Goal: Transaction & Acquisition: Purchase product/service

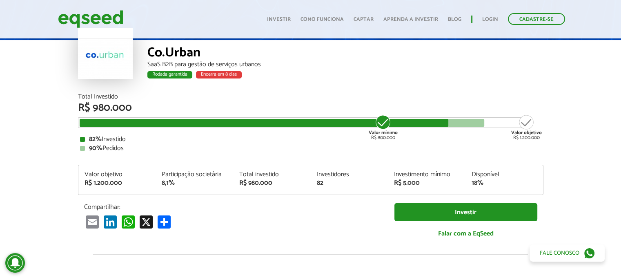
scroll to position [41, 0]
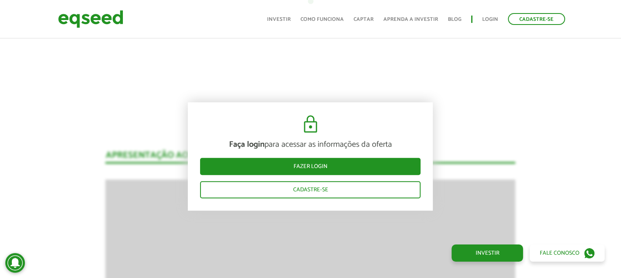
scroll to position [735, 0]
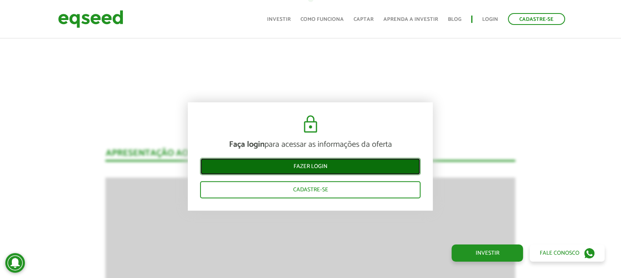
click at [316, 165] on link "Fazer login" at bounding box center [310, 166] width 221 height 17
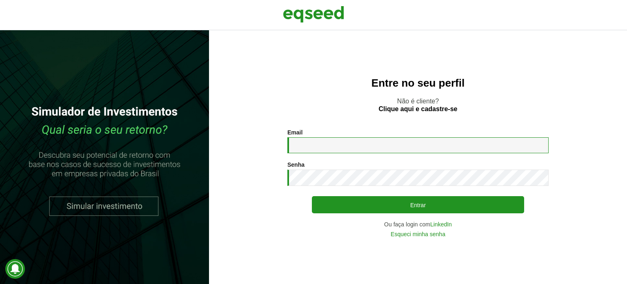
click at [310, 145] on input "Email *" at bounding box center [418, 145] width 261 height 16
type input "**********"
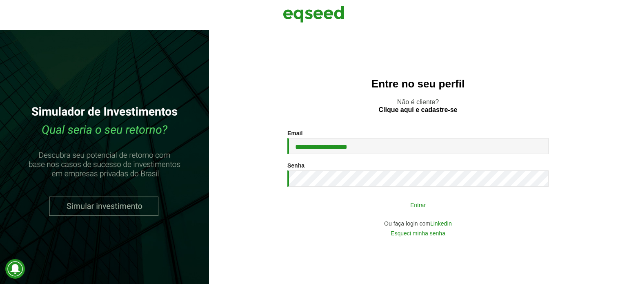
click at [424, 203] on button "Entrar" at bounding box center [418, 205] width 212 height 16
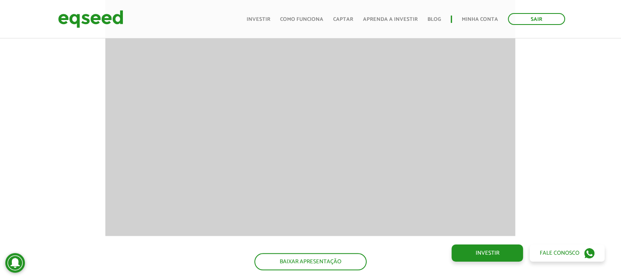
scroll to position [858, 0]
